Goal: Task Accomplishment & Management: Use online tool/utility

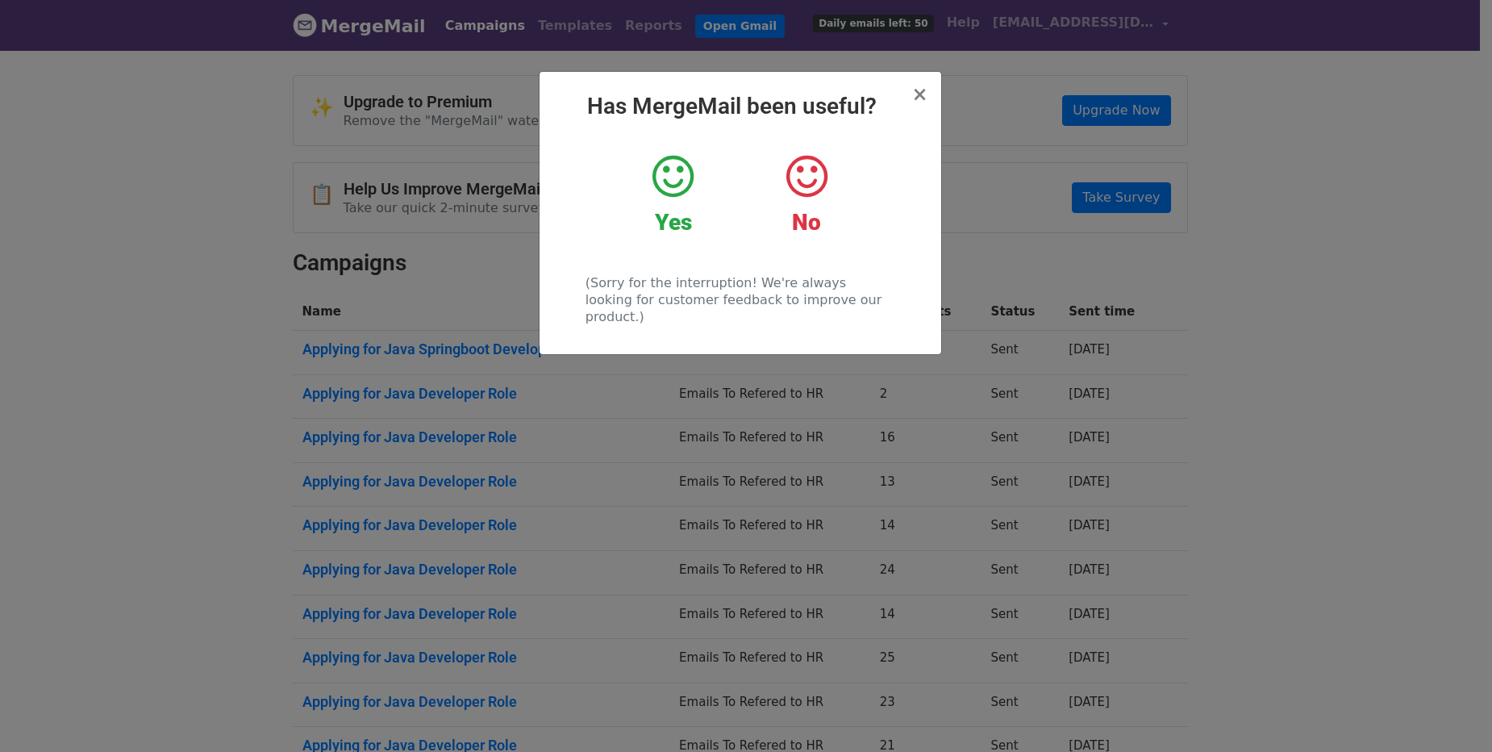
click at [928, 94] on div "× Has MergeMail been useful? Yes No (Sorry for the interruption! We're always l…" at bounding box center [741, 213] width 402 height 282
click at [919, 97] on span "×" at bounding box center [920, 94] width 16 height 23
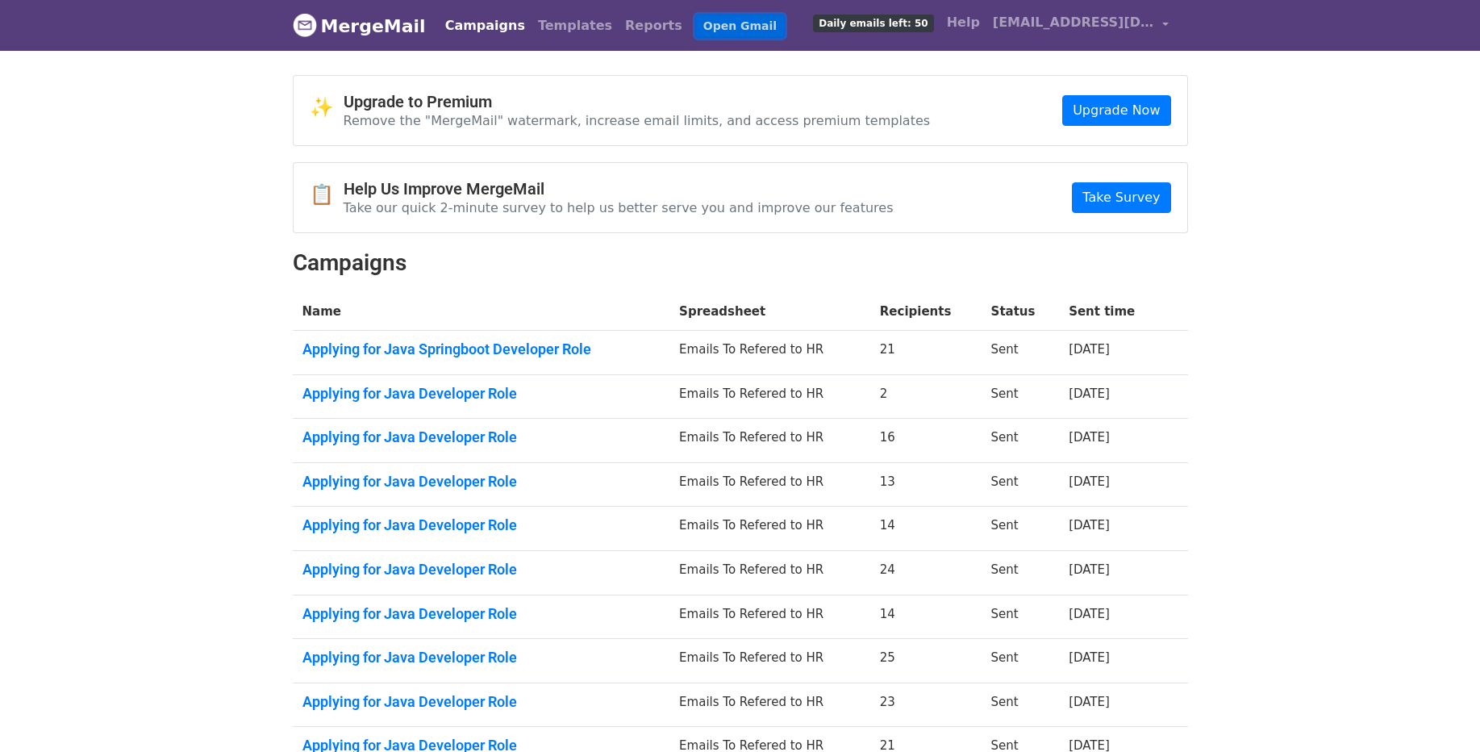
click at [695, 24] on link "Open Gmail" at bounding box center [740, 26] width 90 height 23
click at [1011, 25] on span "[EMAIL_ADDRESS][DOMAIN_NAME]" at bounding box center [1073, 22] width 161 height 19
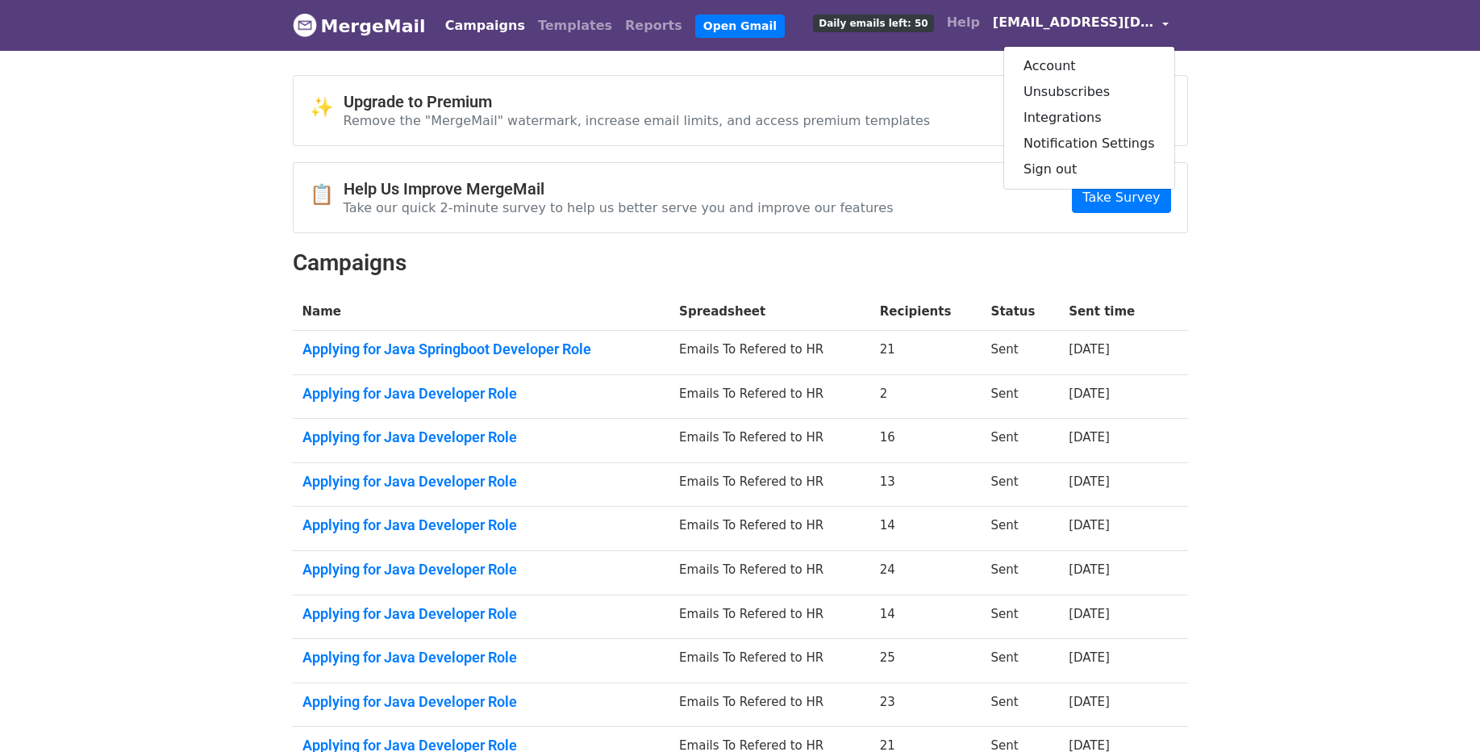
click at [783, 261] on h2 "Campaigns" at bounding box center [740, 262] width 895 height 27
